Goal: Find specific page/section: Find specific page/section

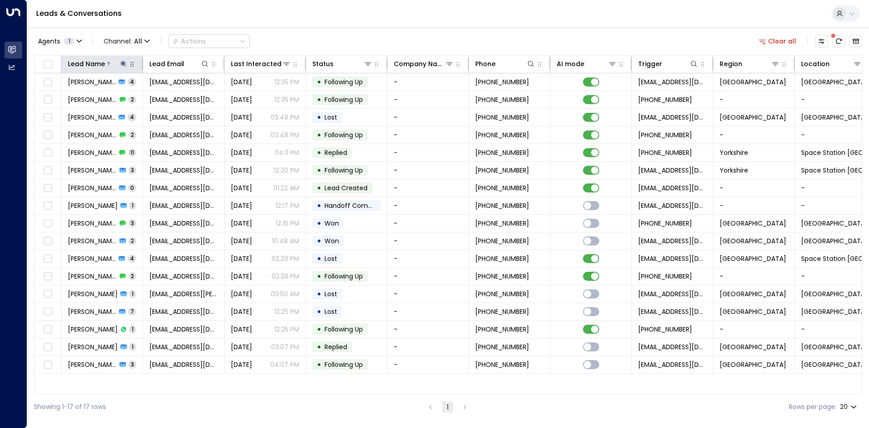
click at [122, 64] on icon at bounding box center [123, 63] width 7 height 7
drag, startPoint x: 181, startPoint y: 98, endPoint x: 124, endPoint y: 95, distance: 57.5
click at [174, 98] on div "******** ​" at bounding box center [123, 96] width 125 height 13
click at [122, 95] on input "********" at bounding box center [117, 96] width 113 height 17
click at [181, 97] on icon "button" at bounding box center [180, 97] width 6 height 6
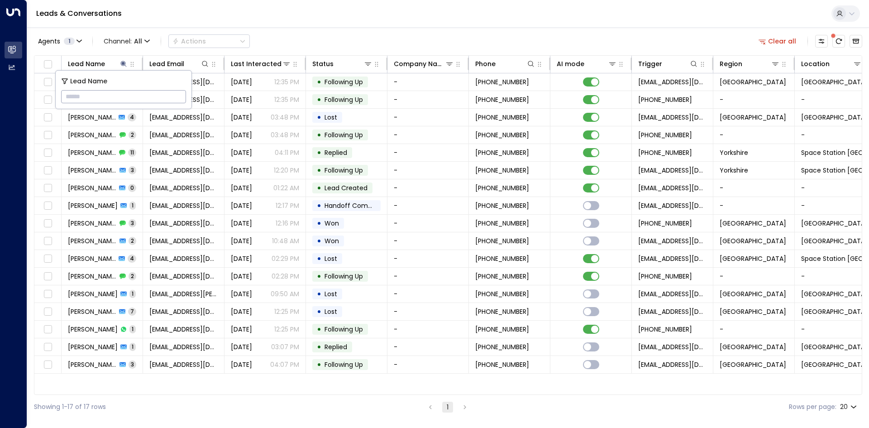
click at [108, 97] on input "text" at bounding box center [123, 96] width 125 height 17
type input "*****"
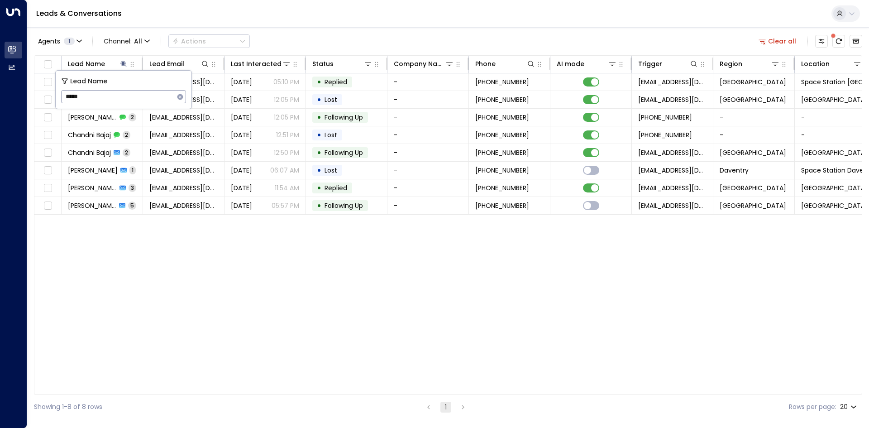
click at [222, 249] on div "Lead Name Lead Email Last Interacted Status Company Name Phone AI mode Trigger …" at bounding box center [448, 224] width 828 height 339
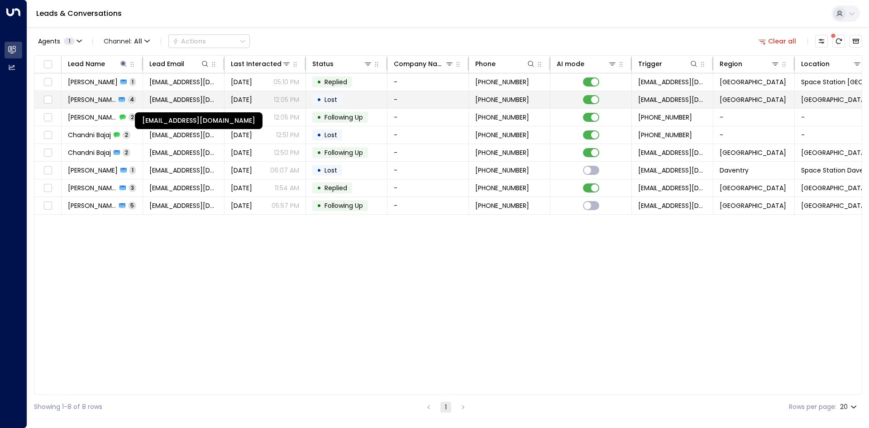
click at [204, 98] on span "[EMAIL_ADDRESS][DOMAIN_NAME]" at bounding box center [183, 99] width 68 height 9
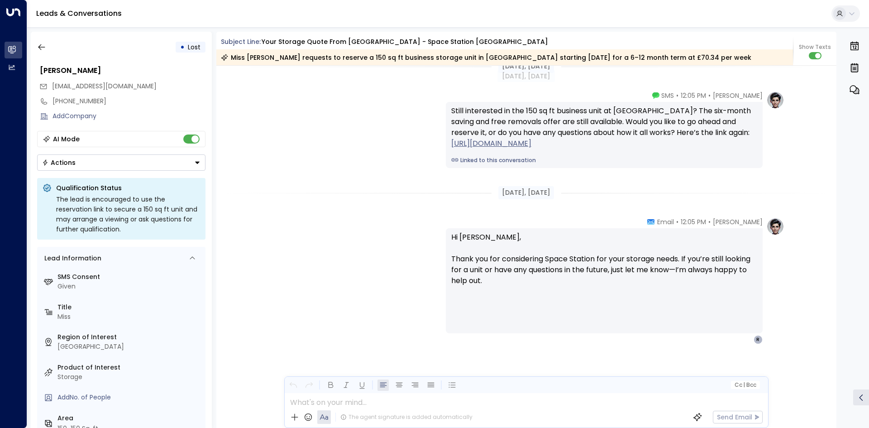
scroll to position [1333, 0]
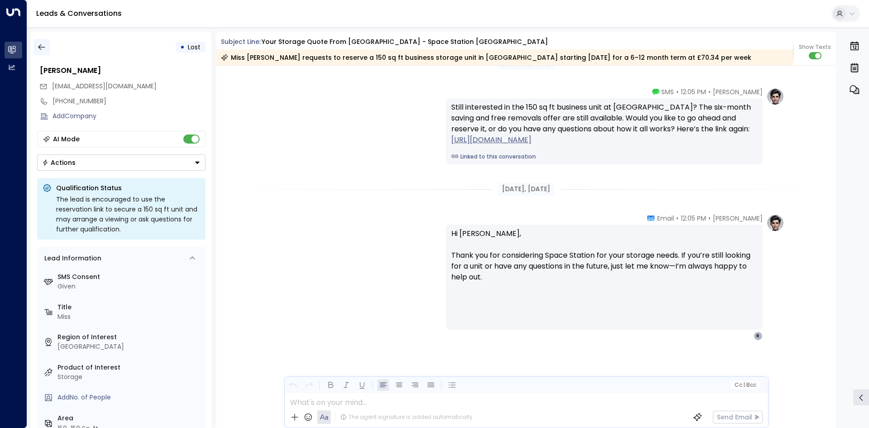
click at [42, 49] on icon "button" at bounding box center [41, 47] width 9 height 9
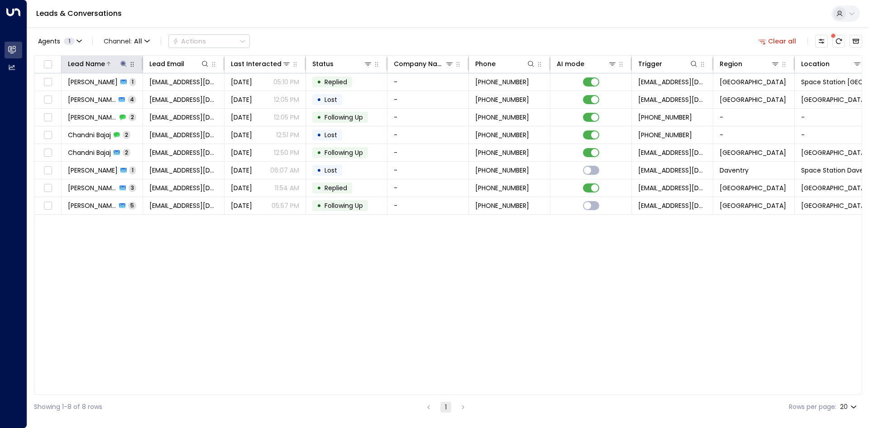
click at [122, 64] on icon at bounding box center [123, 63] width 7 height 7
drag, startPoint x: 180, startPoint y: 95, endPoint x: 109, endPoint y: 99, distance: 71.6
click at [178, 95] on icon "button" at bounding box center [180, 97] width 6 height 6
click at [109, 99] on input "text" at bounding box center [123, 96] width 125 height 17
type input "*****"
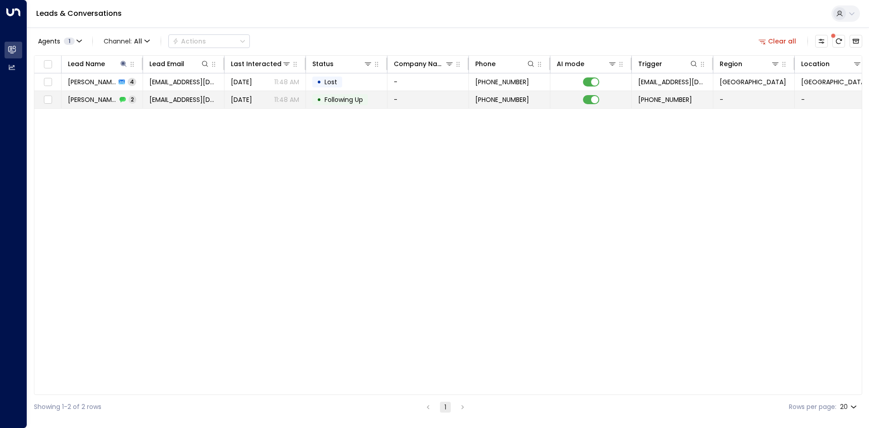
drag, startPoint x: 205, startPoint y: 153, endPoint x: 171, endPoint y: 103, distance: 61.0
click at [203, 149] on div "Lead Name Lead Email Last Interacted Status Company Name Phone AI mode Trigger …" at bounding box center [448, 224] width 828 height 339
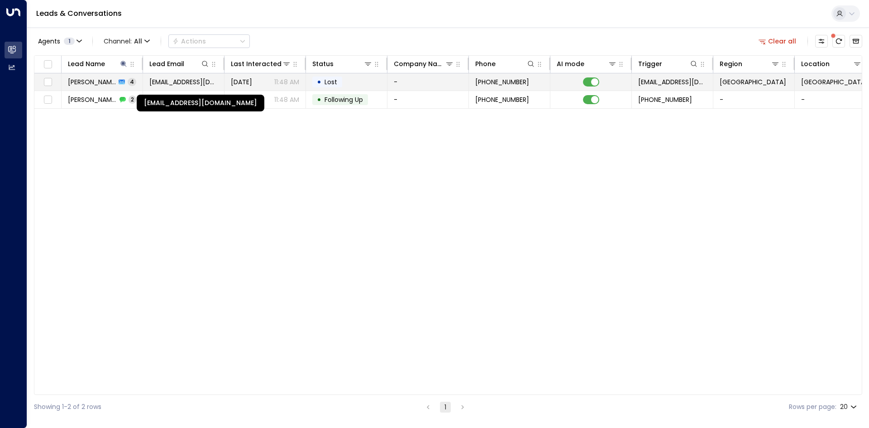
click at [167, 82] on span "[EMAIL_ADDRESS][DOMAIN_NAME]" at bounding box center [183, 81] width 68 height 9
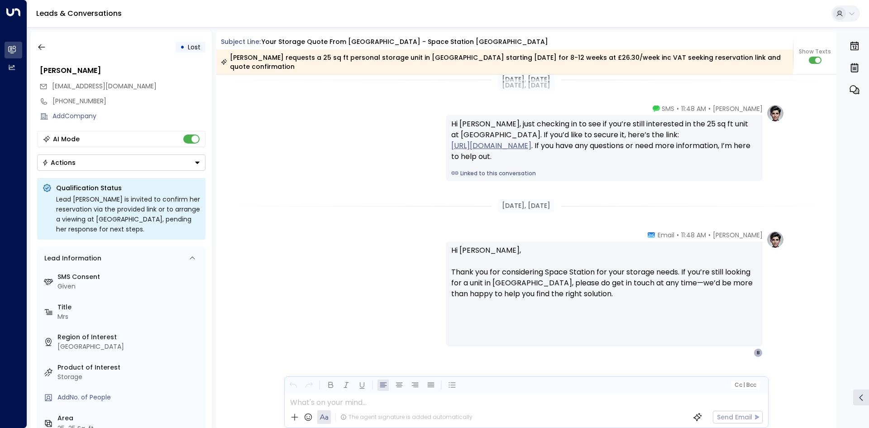
scroll to position [1355, 0]
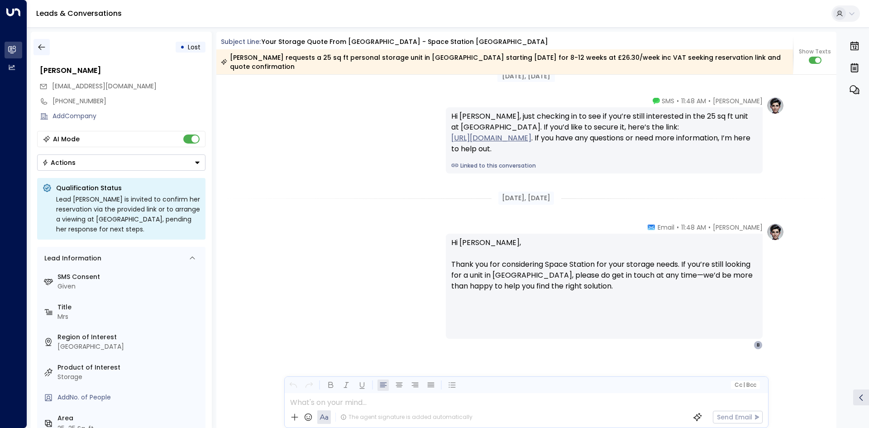
click at [43, 46] on icon "button" at bounding box center [41, 47] width 9 height 9
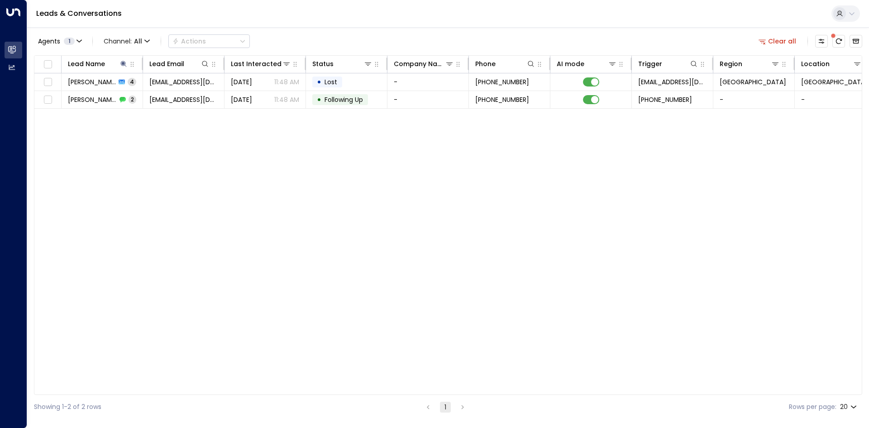
click at [635, 175] on div "Lead Name Lead Email Last Interacted Status Company Name Phone AI mode Trigger …" at bounding box center [448, 224] width 828 height 339
